Goal: Information Seeking & Learning: Learn about a topic

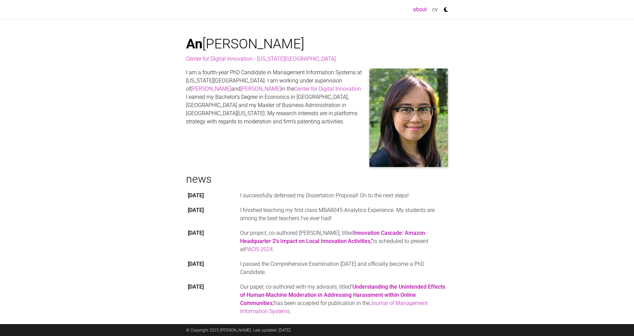
drag, startPoint x: 240, startPoint y: 197, endPoint x: 428, endPoint y: 194, distance: 188.6
click at [428, 194] on td "I successfully defensed my Dissertation Proposal! On to the next steps!" at bounding box center [344, 195] width 210 height 15
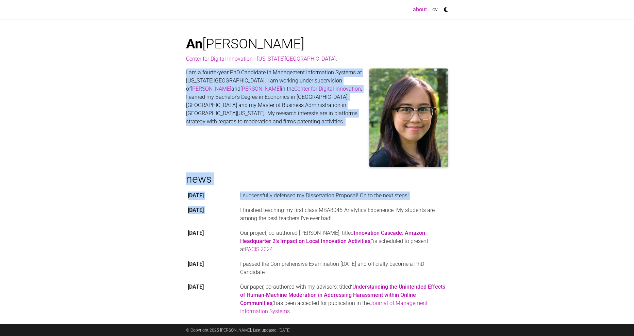
drag, startPoint x: 167, startPoint y: 68, endPoint x: 402, endPoint y: 206, distance: 272.6
click at [386, 203] on body "Toggle navigation about (current) cv An Nguyen Center for Digital Innovation - …" at bounding box center [317, 273] width 634 height 546
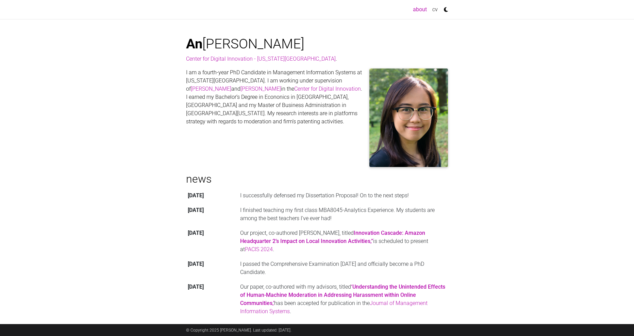
click at [525, 219] on body "Toggle navigation about (current) cv An Nguyen Center for Digital Innovation - …" at bounding box center [317, 273] width 634 height 546
drag, startPoint x: 248, startPoint y: 80, endPoint x: 347, endPoint y: 123, distance: 108.2
click at [347, 123] on p "I am a fourth-year PhD Candidate in Management Information Systems at Georgia S…" at bounding box center [317, 96] width 262 height 57
click at [345, 129] on div "I am a fourth-year PhD Candidate in Management Information Systems at Georgia S…" at bounding box center [317, 120] width 262 height 104
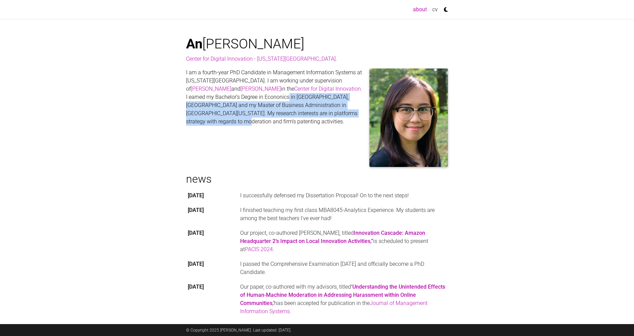
drag, startPoint x: 286, startPoint y: 97, endPoint x: 210, endPoint y: 125, distance: 80.1
click at [210, 125] on p "I am a fourth-year PhD Candidate in Management Information Systems at Georgia S…" at bounding box center [317, 96] width 262 height 57
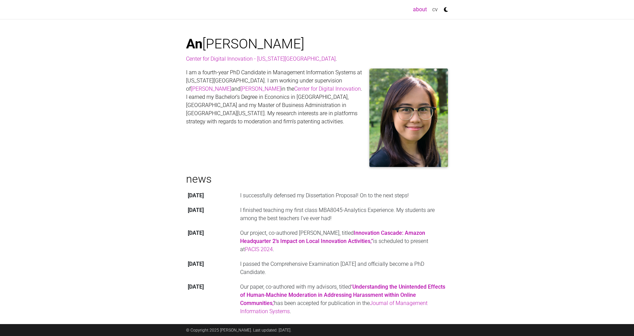
click at [211, 130] on div "I am a fourth-year PhD Candidate in Management Information Systems at Georgia S…" at bounding box center [317, 120] width 262 height 104
click at [431, 9] on link "cv" at bounding box center [435, 10] width 11 height 14
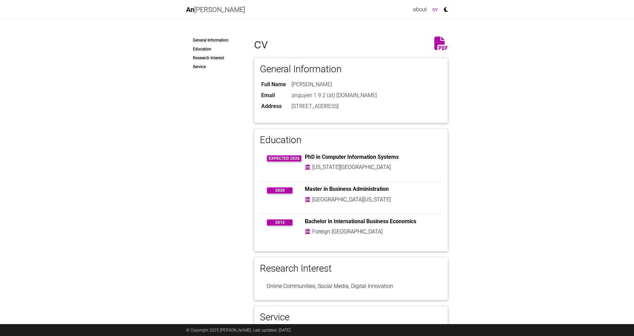
click at [440, 44] on icon at bounding box center [442, 43] width 14 height 14
